Goal: Check status

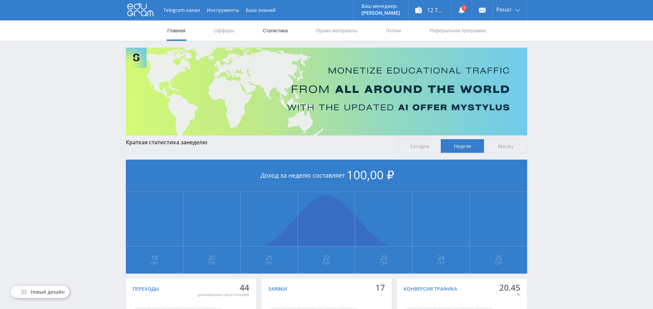
click at [278, 25] on link "Статистика" at bounding box center [275, 30] width 27 height 20
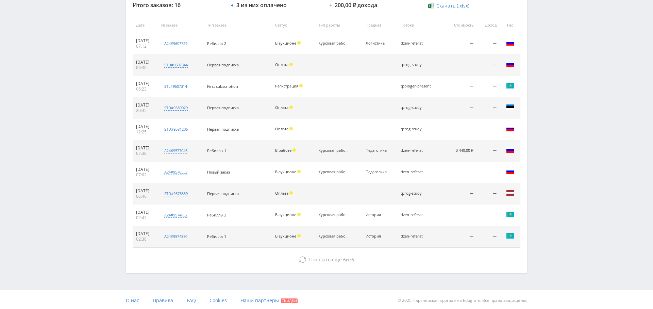
scroll to position [260, 0]
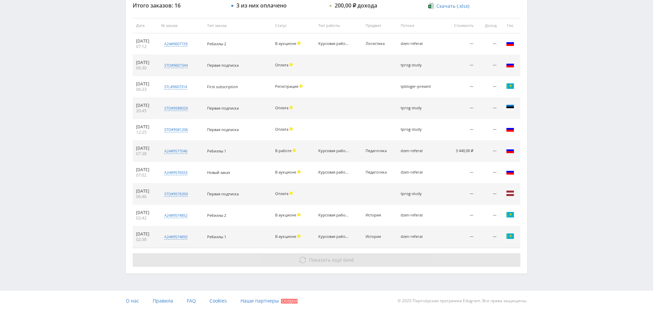
click at [298, 263] on button "Показать ещё 6 из 6" at bounding box center [327, 260] width 388 height 14
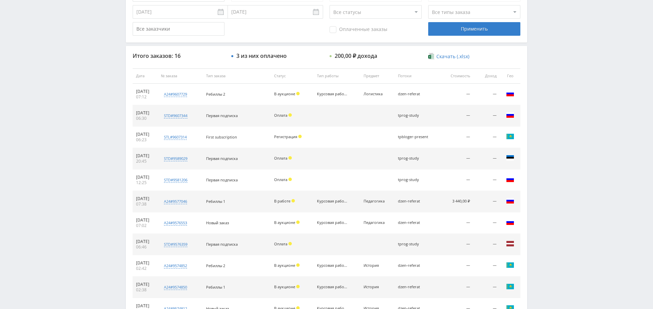
scroll to position [157, 0]
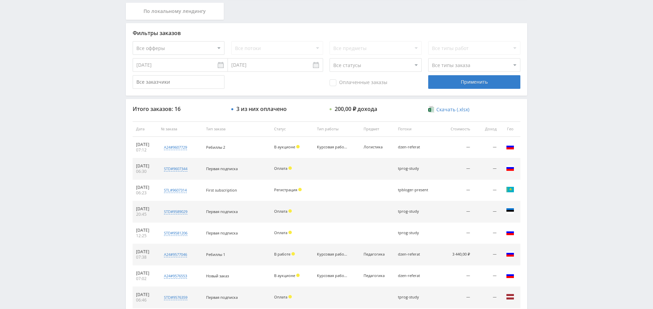
click at [193, 51] on select "Все офферы MyStylus MyStylus - Revshare Кампус AI Studybay Автор24 Studybay [GE…" at bounding box center [179, 48] width 92 height 14
select select "339"
click at [461, 88] on div "Применить" at bounding box center [474, 82] width 92 height 14
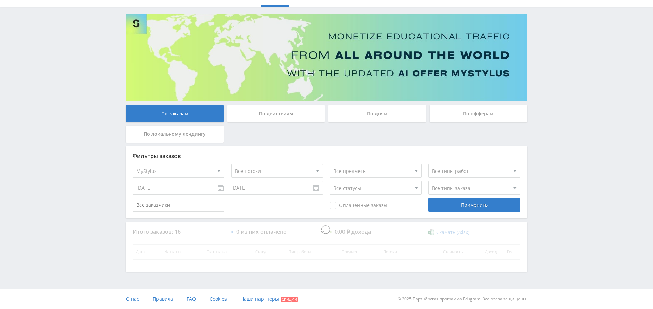
scroll to position [55, 0]
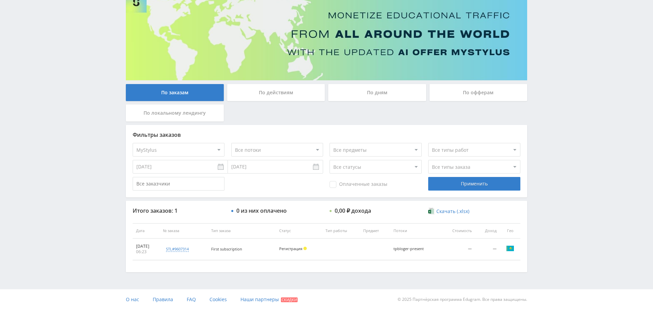
click at [181, 150] on select "Все офферы MyStylus MyStylus - Revshare Кампус AI Studybay Автор24 Studybay [GE…" at bounding box center [179, 150] width 92 height 14
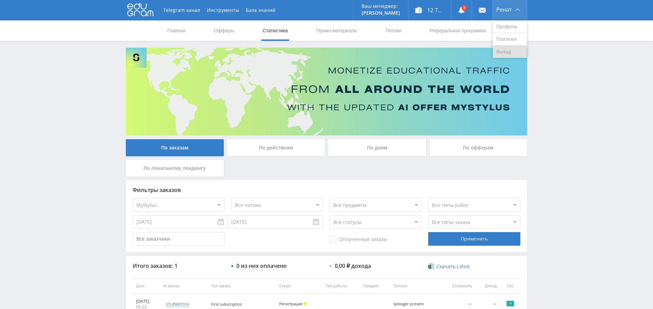
click at [505, 52] on link "Выход" at bounding box center [510, 52] width 34 height 12
